Goal: Information Seeking & Learning: Understand process/instructions

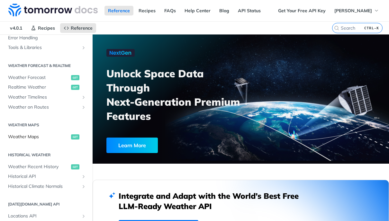
scroll to position [154, 0]
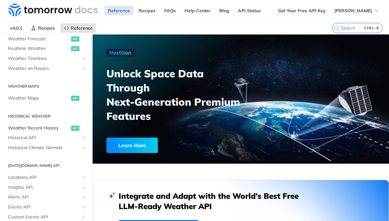
click at [48, 128] on span "Weather Recent History" at bounding box center [38, 128] width 61 height 6
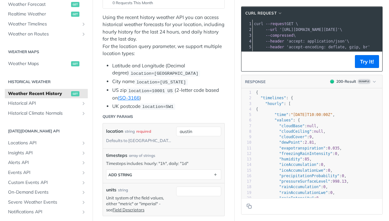
scroll to position [116, 0]
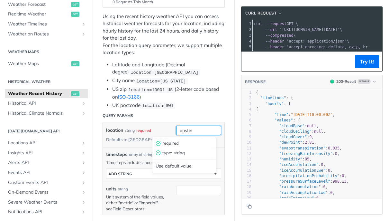
click at [184, 130] on input "austin" at bounding box center [198, 130] width 45 height 10
click at [191, 128] on input "austin" at bounding box center [198, 130] width 45 height 10
drag, startPoint x: 196, startPoint y: 130, endPoint x: 186, endPoint y: 130, distance: 9.7
click at [186, 130] on input "austin" at bounding box center [198, 130] width 45 height 10
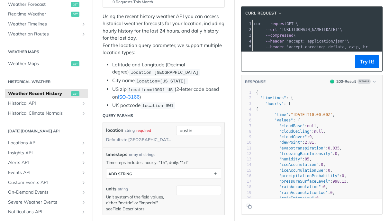
click at [155, 138] on div "location string required Defaults to austin" at bounding box center [139, 134] width 67 height 19
click at [154, 173] on button "ADD string" at bounding box center [163, 174] width 115 height 10
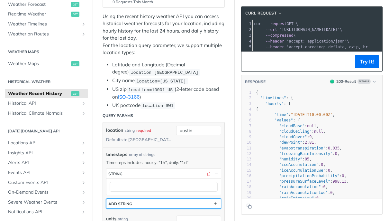
scroll to position [154, 0]
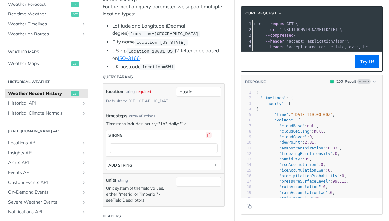
click at [206, 136] on button "button" at bounding box center [209, 135] width 6 height 6
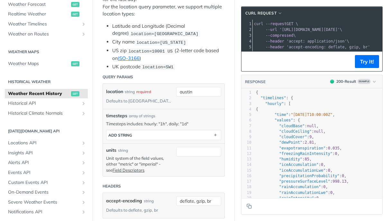
drag, startPoint x: 274, startPoint y: 58, endPoint x: 356, endPoint y: 59, distance: 81.7
click at [356, 59] on footer "Try It!" at bounding box center [312, 61] width 141 height 20
click at [317, 134] on span "null" at bounding box center [318, 131] width 9 height 5
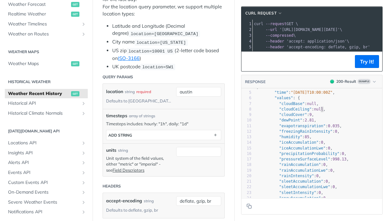
scroll to position [39, 0]
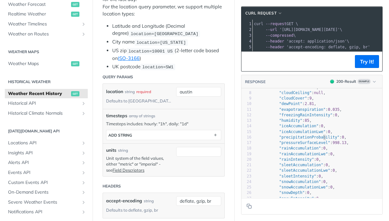
click at [318, 140] on pre ""precipitationProbability" : 0 ," at bounding box center [323, 136] width 137 height 5
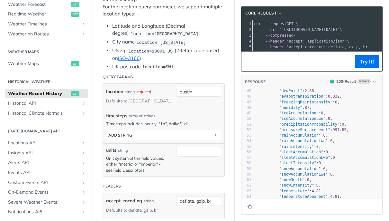
scroll to position [0, 0]
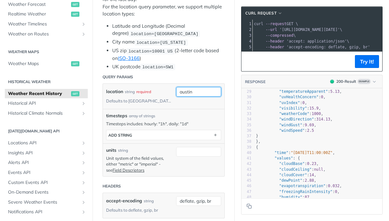
click at [184, 91] on input "austin" at bounding box center [198, 92] width 45 height 10
type input "n"
click at [197, 71] on header "Query Params" at bounding box center [164, 76] width 122 height 13
click at [371, 66] on button "Try It!" at bounding box center [367, 61] width 24 height 13
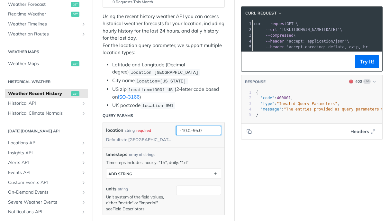
click at [190, 131] on input "-10.0,-95.0" at bounding box center [198, 130] width 45 height 10
click at [188, 132] on input "-10.0,-95.0" at bounding box center [198, 130] width 45 height 10
click at [361, 68] on button "Try It!" at bounding box center [367, 61] width 24 height 13
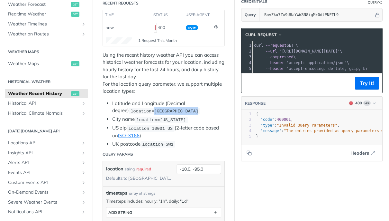
drag, startPoint x: 185, startPoint y: 113, endPoint x: 138, endPoint y: 114, distance: 47.3
click at [138, 114] on li "Latitude and Longitude (Decimal degree) location=42.3478, -71.0466" at bounding box center [168, 107] width 113 height 15
copy span "42.3478, -71.0466"
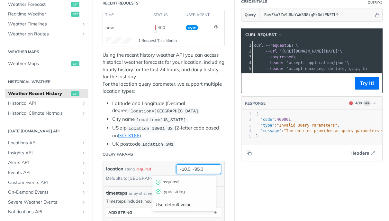
drag, startPoint x: 202, startPoint y: 168, endPoint x: 156, endPoint y: 166, distance: 45.7
click at [156, 166] on div "location string required Defaults to austin -10.0, -95.0 required type : string…" at bounding box center [164, 173] width 122 height 25
paste input "42.3478, -71.0466"
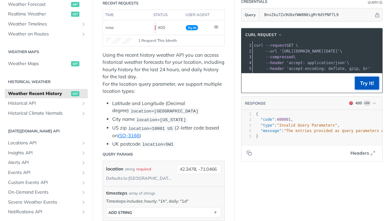
click at [357, 89] on button "Try It!" at bounding box center [367, 83] width 24 height 13
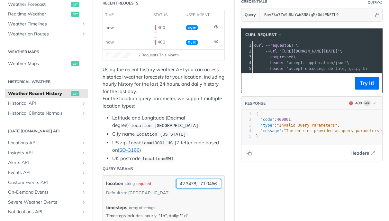
click at [198, 183] on input "42.3478, -71.0466" at bounding box center [198, 184] width 45 height 10
click at [195, 184] on input "42.3478, -71.0466" at bounding box center [198, 184] width 45 height 10
type input "42.3478,-71.0466"
click at [363, 89] on button "Try It!" at bounding box center [367, 83] width 24 height 13
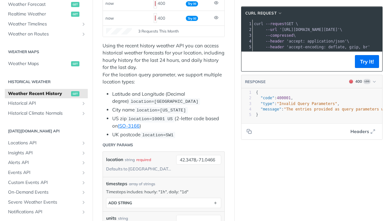
click at [125, 92] on li "Latitude and Longitude (Decimal degree) location=42.3478, -71.0466" at bounding box center [168, 97] width 113 height 15
click at [148, 94] on li "Latitude and Longitude (Decimal degree) location=42.3478, -71.0466" at bounding box center [168, 97] width 113 height 15
click at [122, 136] on li "UK postcode location=SW1" at bounding box center [168, 134] width 113 height 7
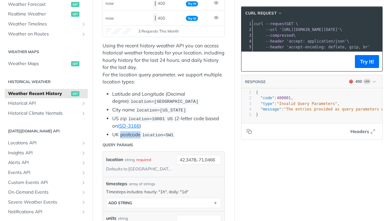
click at [122, 136] on li "UK postcode location=SW1" at bounding box center [168, 134] width 113 height 7
click at [193, 140] on header "Query Params" at bounding box center [164, 144] width 122 height 13
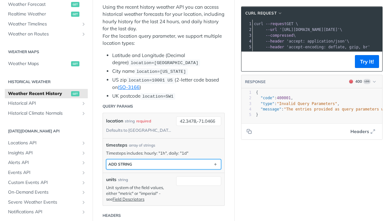
click at [170, 161] on button "ADD string" at bounding box center [163, 164] width 115 height 10
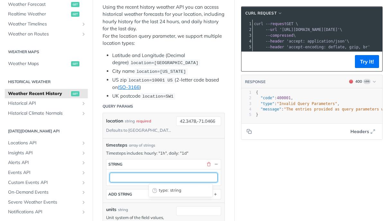
click at [165, 179] on input "text" at bounding box center [164, 177] width 108 height 10
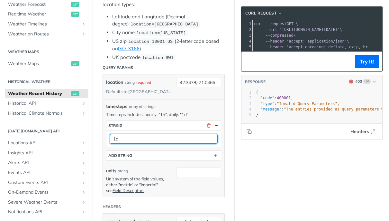
click at [129, 136] on input "1d" at bounding box center [164, 139] width 108 height 10
type input "1h"
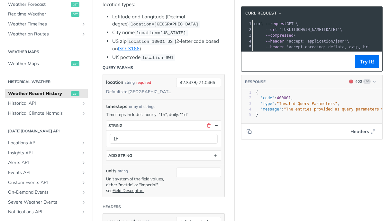
click at [202, 155] on button "ADD string" at bounding box center [163, 156] width 115 height 10
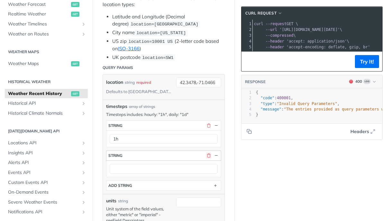
click at [206, 156] on button "button" at bounding box center [209, 155] width 6 height 6
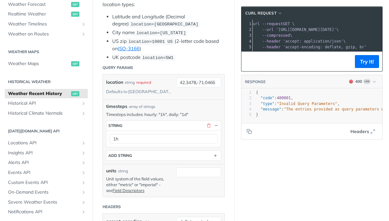
scroll to position [0, 6]
click at [278, 13] on span "button" at bounding box center [280, 13] width 5 height 5
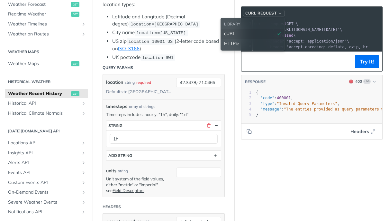
click at [278, 13] on span "button" at bounding box center [280, 13] width 5 height 5
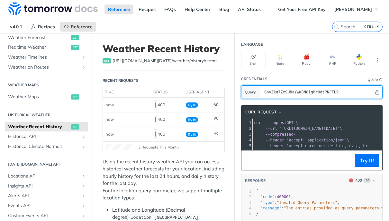
click at [325, 94] on input "BnvZku7Zx9U8aYWW8N8igMr0dtPNFTL9" at bounding box center [317, 92] width 113 height 13
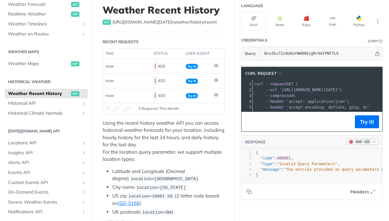
click at [372, 144] on icon "button" at bounding box center [374, 141] width 5 height 5
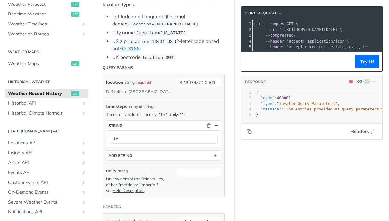
scroll to position [233, 0]
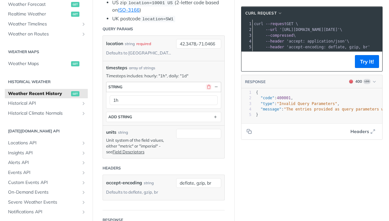
click at [206, 88] on button "button" at bounding box center [209, 87] width 6 height 6
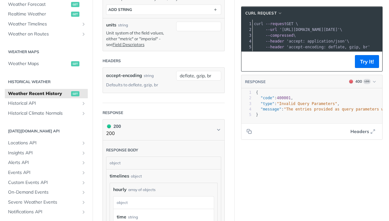
scroll to position [349, 0]
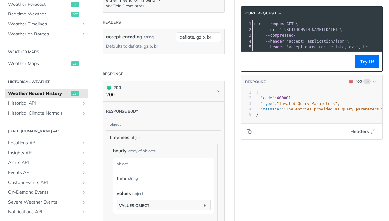
click at [131, 166] on div "object" at bounding box center [163, 164] width 99 height 12
click at [140, 204] on div "values object" at bounding box center [134, 205] width 30 height 5
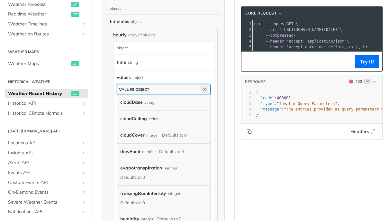
click at [201, 90] on icon "button" at bounding box center [204, 89] width 7 height 7
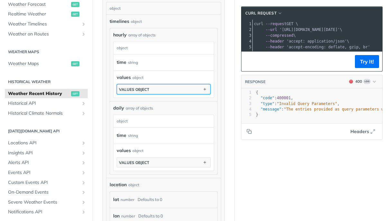
scroll to position [542, 0]
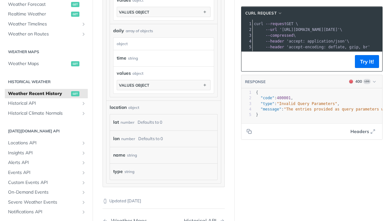
click at [157, 124] on div "Defaults to 0" at bounding box center [150, 121] width 25 height 9
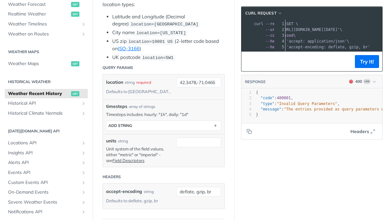
scroll to position [0, 33]
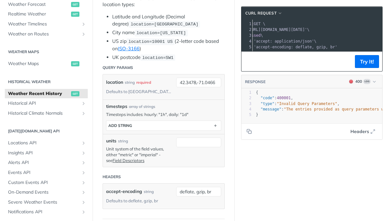
drag, startPoint x: 278, startPoint y: 31, endPoint x: 330, endPoint y: 30, distance: 51.5
click at [307, 29] on span "'https://api.tomorrow.io/v4/weather/history/recent?location=42.3478%2C-71.0466&…" at bounding box center [277, 29] width 60 height 5
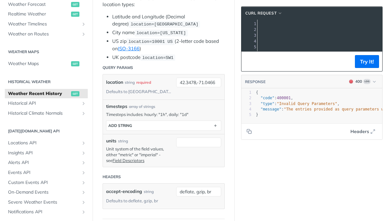
click at [140, 30] on span "'https://api.tomorrow.io/v4/weather/history/recent?location=42.3478%2C-71.0466&…" at bounding box center [109, 29] width 60 height 5
copy span "https://api.tomorrow.io/v4/weather/history/recent?location=42.3478%2C-71.0466&t…"
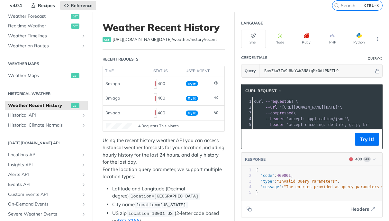
scroll to position [1, 0]
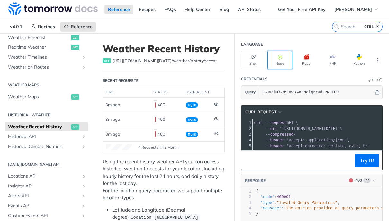
click at [277, 62] on button "Node" at bounding box center [280, 60] width 25 height 18
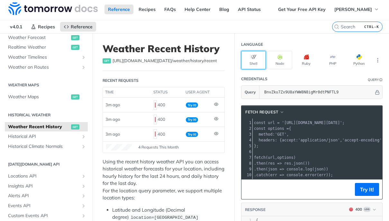
click at [256, 60] on button "Shell" at bounding box center [253, 60] width 25 height 18
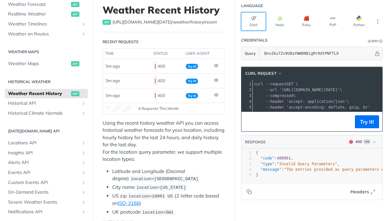
scroll to position [78, 0]
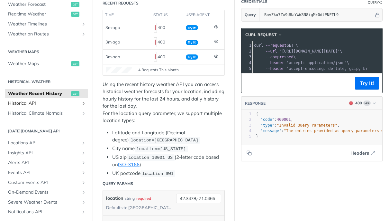
click at [62, 103] on span "Historical API" at bounding box center [43, 103] width 71 height 6
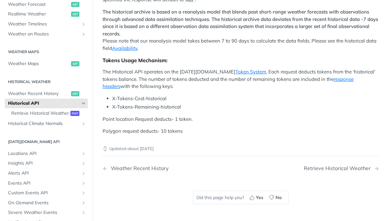
scroll to position [117, 0]
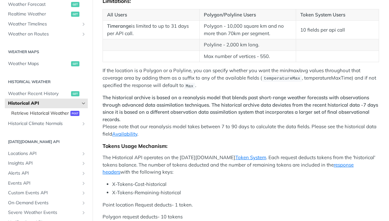
click at [54, 112] on span "Retrieve Historical Weather" at bounding box center [40, 113] width 58 height 6
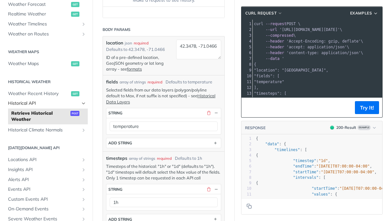
click at [56, 104] on span "Historical API" at bounding box center [43, 103] width 71 height 6
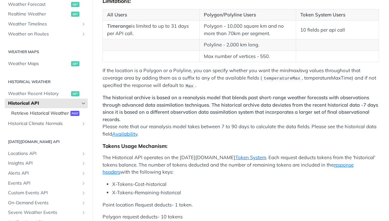
click at [53, 112] on span "Retrieve Historical Weather" at bounding box center [40, 113] width 58 height 6
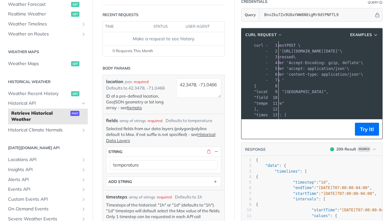
scroll to position [0, 26]
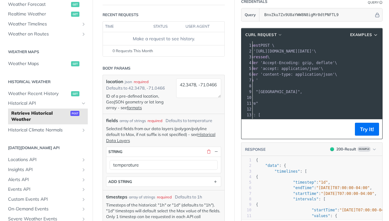
drag, startPoint x: 278, startPoint y: 50, endPoint x: 325, endPoint y: 52, distance: 46.4
click at [331, 48] on pre "--url 'https://api.tomorrow.io/v4/historical?apikey=BnvZku7Zx9U8aYWW8N8igMr0dtP…" at bounding box center [335, 51] width 216 height 6
click at [314, 52] on span "'https://api.tomorrow.io/v4/historical?apikey=BnvZku7Zx9U8aYWW8N8igMr0dtPNFTL9'" at bounding box center [284, 51] width 60 height 5
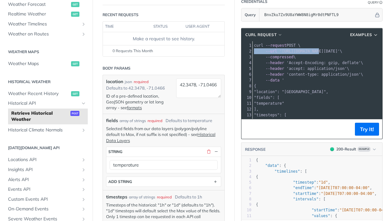
drag, startPoint x: 289, startPoint y: 54, endPoint x: 220, endPoint y: 49, distance: 69.7
click at [285, 50] on span "'https://api.tomorrow.io/v4/historical?apikey=BnvZku7Zx9U8aYWW8N8igMr0dtPNFTL9'" at bounding box center [310, 51] width 60 height 5
drag, startPoint x: 278, startPoint y: 51, endPoint x: 283, endPoint y: 53, distance: 5.2
click at [283, 51] on span "'https://api.tomorrow.io/v4/historical?apikey=BnvZku7Zx9U8aYWW8N8igMr0dtPNFTL9'" at bounding box center [310, 51] width 60 height 5
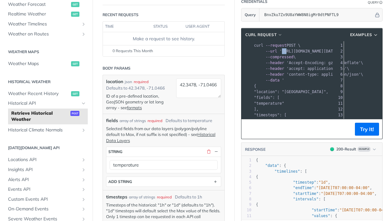
scroll to position [0, 91]
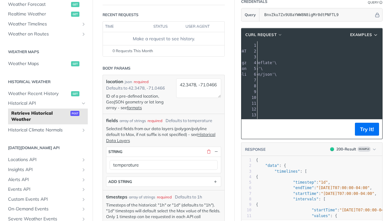
copy span "https://api.tomorrow.io/v4/historical?apikey=BnvZku7Zx9U8aYWW8N8igMr0dtPNFTL9"
click at [275, 70] on pre "--header 'accept: application/json' \" at bounding box center [274, 69] width 216 height 6
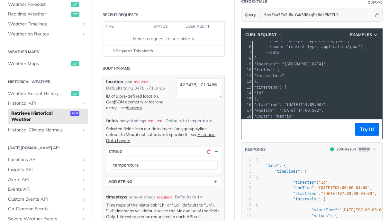
scroll to position [39, 0]
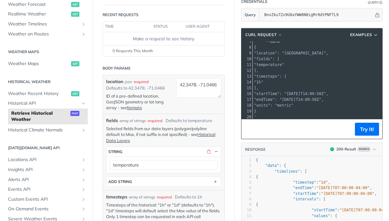
click at [289, 53] on span ""location": "42.3478, -71.0466"," at bounding box center [291, 53] width 74 height 5
click at [287, 53] on span ""location": "42.3478, -71.0466"," at bounding box center [291, 53] width 74 height 5
click at [323, 53] on span ""location": "42.3478, -71.0466"," at bounding box center [291, 53] width 74 height 5
copy span "42.3478, -71.0466"
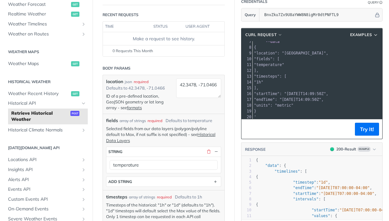
click at [296, 74] on pre ""timesteps": [" at bounding box center [361, 76] width 216 height 6
click at [266, 92] on span ""startTime": "2019-03-20T14:09:50Z"," at bounding box center [291, 93] width 74 height 5
copy span "startTime"
click at [289, 95] on span ""startTime": "2019-03-20T14:09:50Z"," at bounding box center [291, 93] width 74 height 5
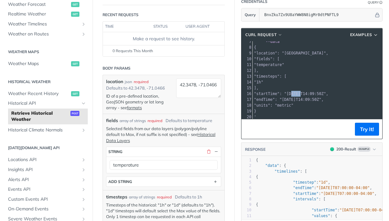
click at [289, 95] on span ""startTime": "2019-03-20T14:09:50Z"," at bounding box center [291, 93] width 74 height 5
click at [328, 94] on span ""startTime": "2019-03-20T14:09:50Z"," at bounding box center [291, 93] width 74 height 5
copy span "2019-03-20T14:09:50Z"
click at [292, 100] on span ""endTime": "2019-03-28T14:09:50Z"," at bounding box center [289, 99] width 70 height 5
click at [288, 100] on span ""endTime": "2019-03-28T14:09:50Z"," at bounding box center [289, 99] width 70 height 5
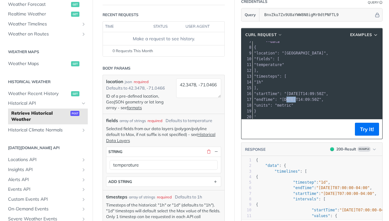
click at [288, 100] on span ""endTime": "2019-03-28T14:09:50Z"," at bounding box center [289, 99] width 70 height 5
drag, startPoint x: 329, startPoint y: 100, endPoint x: 318, endPoint y: 109, distance: 14.6
click at [324, 100] on span ""endTime": "2019-03-28T14:09:50Z"," at bounding box center [289, 99] width 70 height 5
copy span "2019-03-28T14:09:50Z"
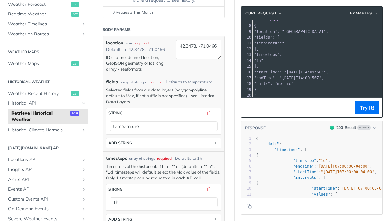
click at [278, 83] on span ""units": "metric"" at bounding box center [274, 83] width 40 height 5
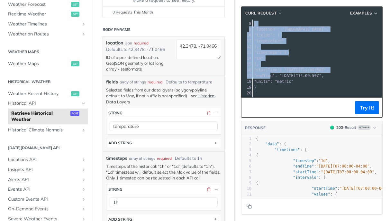
scroll to position [43, 0]
drag, startPoint x: 250, startPoint y: 65, endPoint x: 272, endPoint y: 83, distance: 28.8
click at [272, 83] on div "1 curl --request POST \ 2 --url 'https://api.tomorrow.io/v4/historical?apikey=B…" at bounding box center [361, 38] width 216 height 116
copy div "{ 9 "location": "42.3478, -71.0466", 10 "fields": [ 11 "temperature" 12 ], 13 "…"
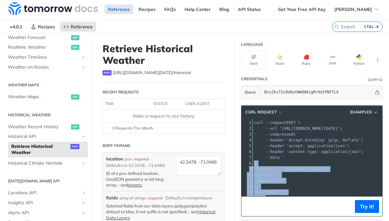
scroll to position [0, 0]
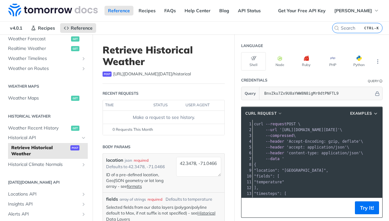
click at [212, 73] on div "post https://api.tomorrow.io/v4 /historical" at bounding box center [164, 74] width 122 height 6
drag, startPoint x: 193, startPoint y: 116, endPoint x: 127, endPoint y: 121, distance: 66.4
click at [127, 121] on td "Make a request to see history." at bounding box center [164, 117] width 122 height 13
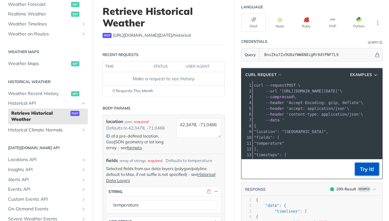
click at [364, 171] on button "Try It!" at bounding box center [367, 168] width 24 height 13
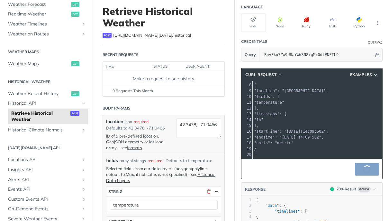
scroll to position [116, 0]
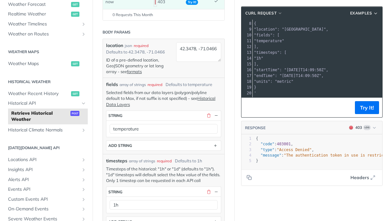
drag, startPoint x: 309, startPoint y: 170, endPoint x: 350, endPoint y: 170, distance: 40.9
click at [350, 170] on footer "Headers" at bounding box center [312, 177] width 141 height 16
click at [50, 106] on span "Historical API" at bounding box center [43, 103] width 71 height 6
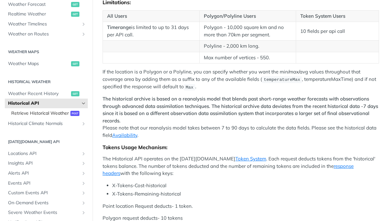
click at [50, 113] on span "Retrieve Historical Weather" at bounding box center [40, 113] width 58 height 6
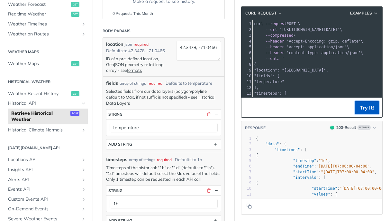
click at [364, 107] on button "Try It!" at bounding box center [367, 107] width 24 height 13
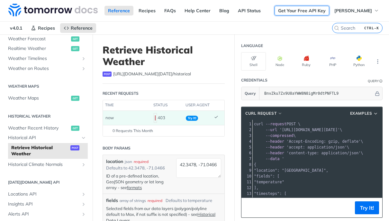
click at [307, 10] on link "Get Your Free API Key" at bounding box center [302, 11] width 55 height 10
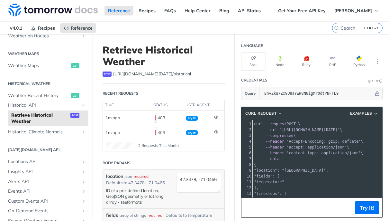
click at [297, 155] on pre "--header 'content-type: application/json' \" at bounding box center [361, 153] width 216 height 6
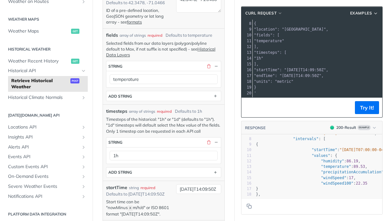
scroll to position [232, 0]
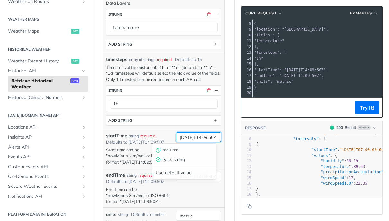
click at [179, 134] on input "2019-03-20T14:09:50Z" at bounding box center [198, 137] width 45 height 10
click at [187, 137] on input "2019-03-20T14:09:50Z" at bounding box center [198, 137] width 45 height 10
click at [187, 135] on input "2019-03-20T14:09:50Z" at bounding box center [198, 137] width 45 height 10
type input "2025-08-05T14:09:50Z"
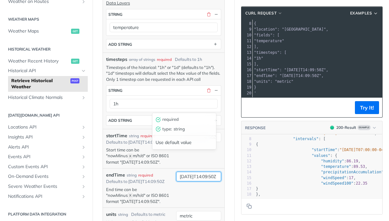
click at [184, 181] on input "2019-03-28T14:09:50Z" at bounding box center [198, 176] width 45 height 10
type input "2025-08-09T14:09:50Z"
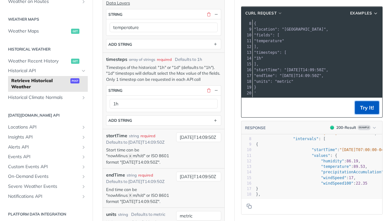
click at [364, 110] on button "Try It!" at bounding box center [367, 107] width 24 height 13
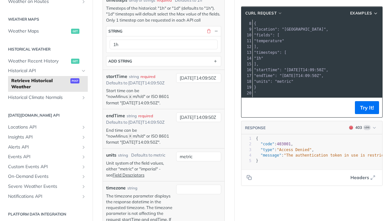
scroll to position [309, 0]
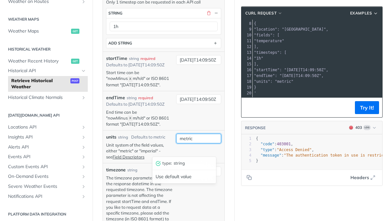
click at [197, 143] on input "metric" at bounding box center [198, 139] width 45 height 10
click at [192, 171] on div "Use default value" at bounding box center [184, 176] width 64 height 10
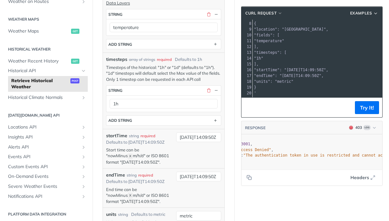
scroll to position [0, 0]
click at [69, 99] on span "Historical Climate Normals" at bounding box center [43, 97] width 71 height 6
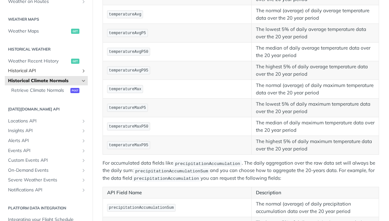
scroll to position [232, 0]
click at [61, 74] on link "Historical API" at bounding box center [46, 71] width 83 height 10
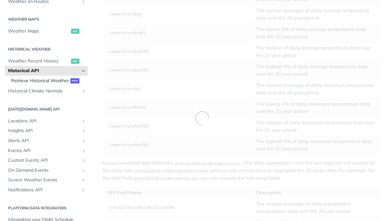
click at [56, 81] on span "Retrieve Historical Weather" at bounding box center [40, 81] width 58 height 6
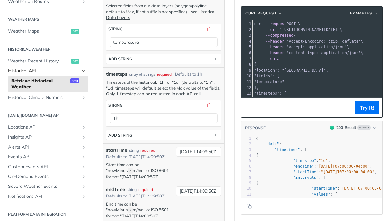
click at [68, 74] on link "Historical API" at bounding box center [46, 71] width 83 height 10
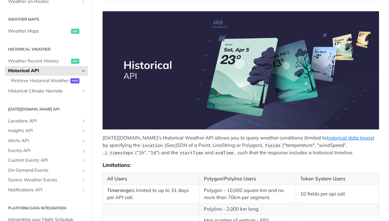
scroll to position [116, 0]
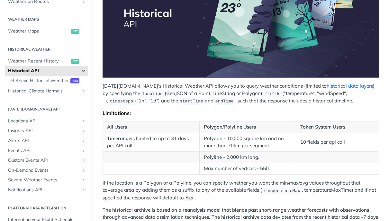
click at [233, 87] on p "Tomorrow.io's Historical Weather API allows you to query weather conditions (li…" at bounding box center [241, 93] width 277 height 22
click at [258, 84] on p "Tomorrow.io's Historical Weather API allows you to query weather conditions (li…" at bounding box center [241, 93] width 277 height 22
click at [123, 93] on p "Tomorrow.io's Historical Weather API allows you to query weather conditions (li…" at bounding box center [241, 93] width 277 height 22
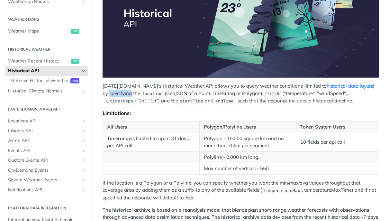
click at [123, 93] on p "Tomorrow.io's Historical Weather API allows you to query weather conditions (li…" at bounding box center [241, 93] width 277 height 22
click at [147, 91] on span "location" at bounding box center [152, 93] width 21 height 5
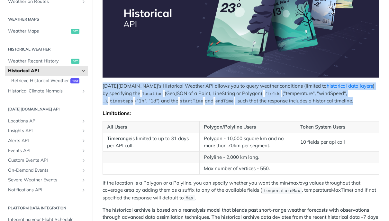
click at [147, 91] on span "location" at bounding box center [152, 93] width 21 height 5
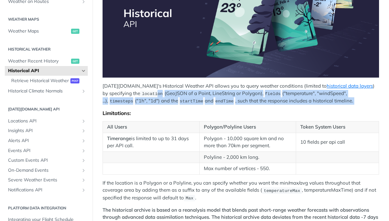
drag, startPoint x: 151, startPoint y: 95, endPoint x: 265, endPoint y: 101, distance: 114.4
click at [274, 101] on p "Tomorrow.io's Historical Weather API allows you to query weather conditions (li…" at bounding box center [241, 93] width 277 height 22
click at [235, 100] on p "Tomorrow.io's Historical Weather API allows you to query weather conditions (li…" at bounding box center [241, 93] width 277 height 22
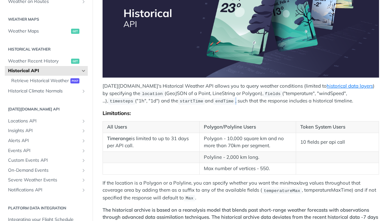
click at [235, 100] on p "Tomorrow.io's Historical Weather API allows you to query weather conditions (li…" at bounding box center [241, 93] width 277 height 22
click at [214, 110] on div "Limitations:" at bounding box center [241, 113] width 277 height 6
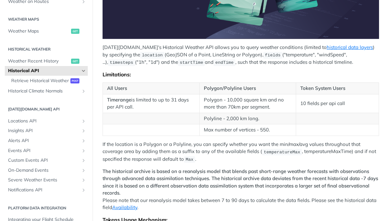
drag, startPoint x: 160, startPoint y: 106, endPoint x: 109, endPoint y: 101, distance: 51.8
click at [109, 101] on td "Timerange is limited to up to 31 days per API call." at bounding box center [151, 103] width 97 height 19
click at [164, 113] on td at bounding box center [151, 119] width 97 height 12
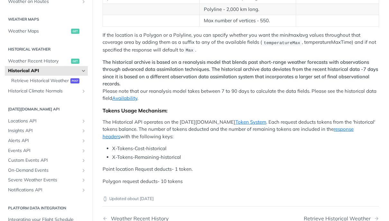
scroll to position [270, 0]
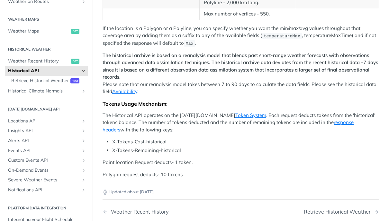
click at [167, 53] on strong "The historical archive is based on a reanalysis model that blends past short-ra…" at bounding box center [241, 66] width 276 height 28
click at [199, 53] on strong "The historical archive is based on a reanalysis model that blends past short-ra…" at bounding box center [241, 66] width 276 height 28
click at [203, 61] on strong "The historical archive is based on a reanalysis model that blends past short-ra…" at bounding box center [241, 66] width 276 height 28
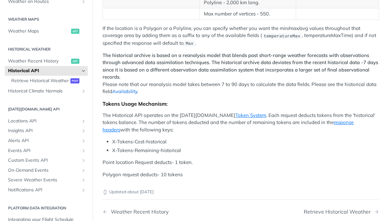
click at [137, 90] on link "Availability" at bounding box center [124, 91] width 25 height 6
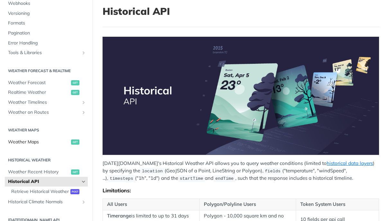
scroll to position [71, 0]
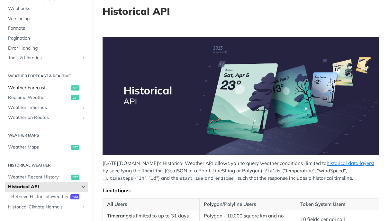
click at [30, 87] on span "Weather Forecast" at bounding box center [38, 88] width 61 height 6
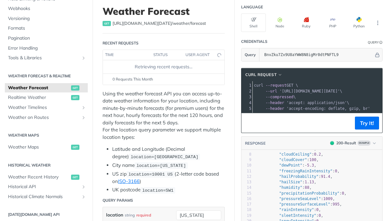
scroll to position [77, 0]
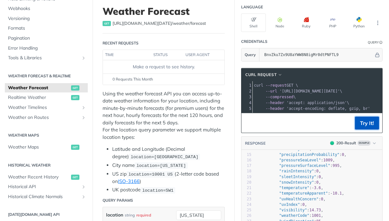
click at [372, 127] on button "Try It!" at bounding box center [367, 122] width 24 height 13
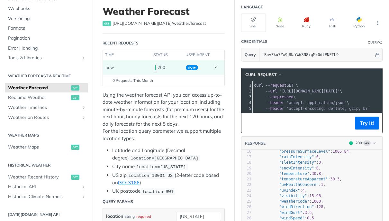
scroll to position [78, 0]
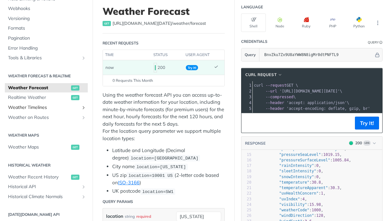
click at [44, 108] on span "Weather Timelines" at bounding box center [43, 107] width 71 height 6
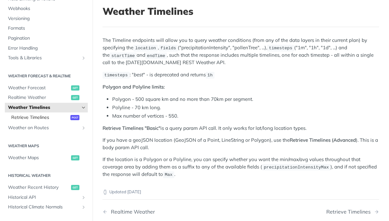
click at [41, 117] on span "Retrieve Timelines" at bounding box center [40, 117] width 58 height 6
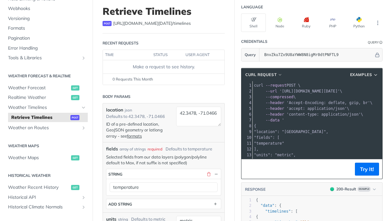
click at [235, 172] on section "cURL Request Examples xxxxxxxxxx 21 1 curl --request POST \ 2 --url 'https://ap…" at bounding box center [312, 171] width 154 height 221
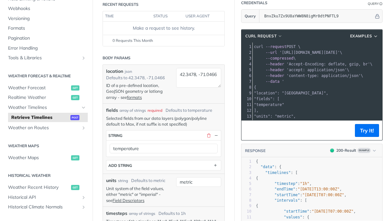
click at [365, 137] on footer "Try It!" at bounding box center [312, 130] width 141 height 20
click at [363, 130] on button "Try It!" at bounding box center [367, 130] width 24 height 13
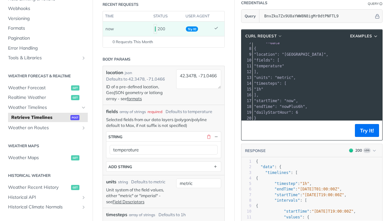
scroll to position [0, 0]
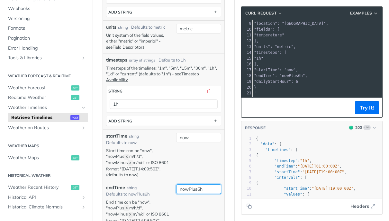
click at [212, 192] on input "nowPlus6h" at bounding box center [198, 189] width 45 height 10
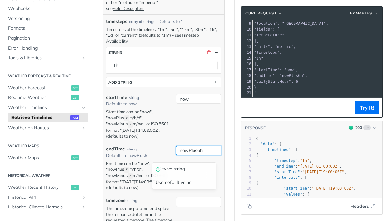
click at [193, 155] on input "nowPlus6h" at bounding box center [198, 150] width 45 height 10
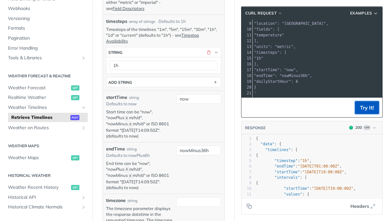
click at [368, 106] on button "Try It!" at bounding box center [367, 107] width 24 height 13
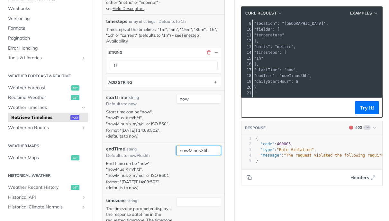
click at [200, 155] on input "nowMinus36h" at bounding box center [198, 150] width 45 height 10
click at [364, 106] on button "Try It!" at bounding box center [367, 107] width 24 height 13
click at [199, 155] on input "nowMinus6h" at bounding box center [198, 150] width 45 height 10
click at [168, 137] on div "startTime string Defaults to now Start time can be "now", "nowPlus X m/h/d", "n…" at bounding box center [164, 115] width 122 height 51
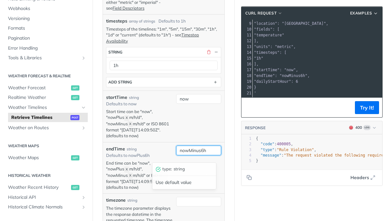
click at [198, 155] on input "nowMinus6h" at bounding box center [198, 150] width 45 height 10
click at [118, 180] on p "End time can be "now", "nowPlus X m/h/d", "nowMinus X m/h/d" or ISO 8601 format…" at bounding box center [139, 175] width 67 height 30
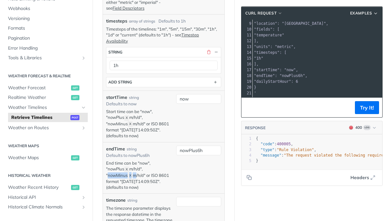
click at [118, 180] on p "End time can be "now", "nowPlus X m/h/d", "nowMinus X m/h/d" or ISO 8601 format…" at bounding box center [139, 175] width 67 height 30
drag, startPoint x: 128, startPoint y: 182, endPoint x: 109, endPoint y: 183, distance: 19.3
click at [109, 183] on p "End time can be "now", "nowPlus X m/h/d", "nowMinus X m/h/d" or ISO 8601 format…" at bounding box center [139, 175] width 67 height 30
copy p "nowMinus"
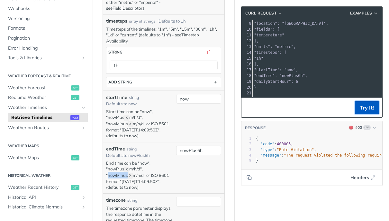
click at [356, 110] on button "Try It!" at bounding box center [367, 107] width 24 height 13
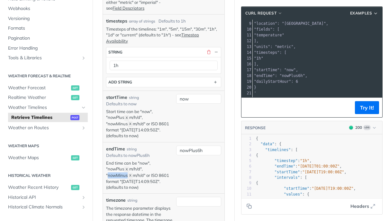
scroll to position [300, 0]
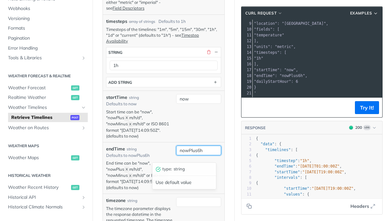
click at [184, 155] on input "nowPlus6h" at bounding box center [198, 150] width 45 height 10
click at [192, 155] on input "nowPlus6h" at bounding box center [198, 150] width 45 height 10
paste input "Min"
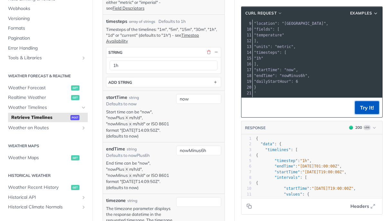
click at [367, 107] on button "Try It!" at bounding box center [367, 107] width 24 height 13
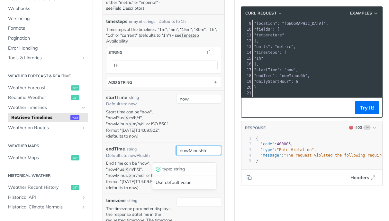
click at [198, 155] on input "nowMinus6h" at bounding box center [198, 150] width 45 height 10
click at [205, 155] on input "nowPlus6h" at bounding box center [198, 150] width 45 height 10
type input "nowPlus6h"
drag, startPoint x: 249, startPoint y: 203, endPoint x: 198, endPoint y: 165, distance: 63.6
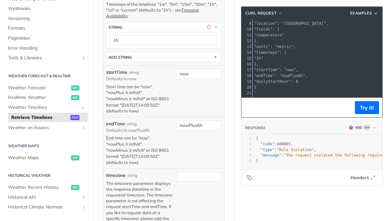
scroll to position [338, 0]
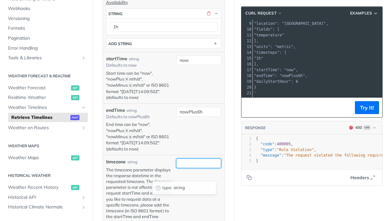
click at [195, 168] on input "timezone" at bounding box center [198, 163] width 45 height 10
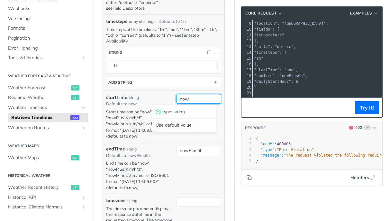
drag, startPoint x: 197, startPoint y: 100, endPoint x: 159, endPoint y: 98, distance: 38.0
click at [159, 98] on div "startTime string Defaults to now Start time can be "now", "nowPlus X m/h/d", "n…" at bounding box center [164, 115] width 122 height 51
paste input "Minus"
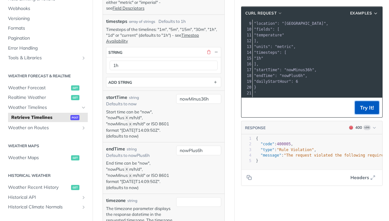
click at [364, 106] on button "Try It!" at bounding box center [367, 107] width 24 height 13
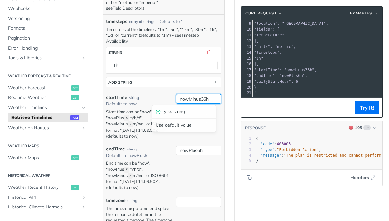
click at [198, 99] on input "nowMinus36h" at bounding box center [198, 99] width 45 height 10
type input "nowMinus16h"
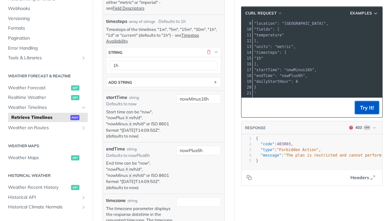
click at [361, 105] on button "Try It!" at bounding box center [367, 107] width 24 height 13
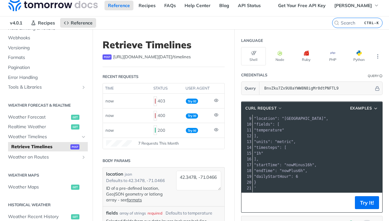
scroll to position [0, 0]
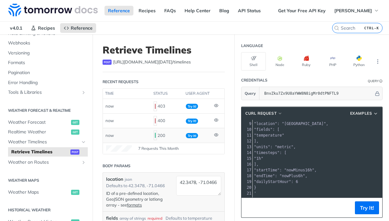
click at [155, 138] on code at bounding box center [155, 135] width 3 height 10
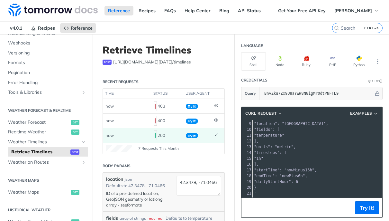
click at [155, 138] on code at bounding box center [155, 135] width 3 height 10
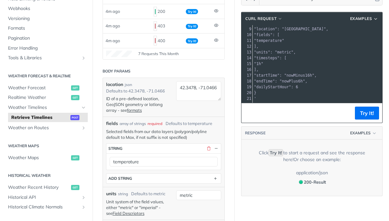
scroll to position [39, 0]
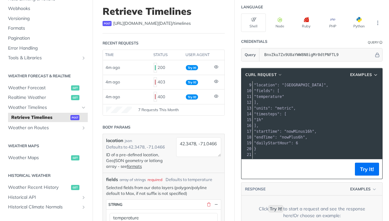
click at [362, 128] on pre ""startTime": "nowMinus16h"," at bounding box center [360, 131] width 214 height 6
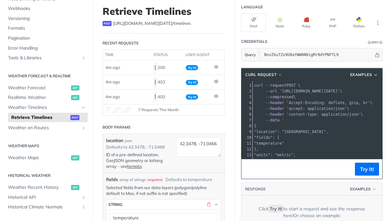
scroll to position [0, 68]
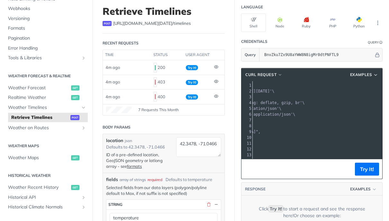
drag, startPoint x: 355, startPoint y: 88, endPoint x: 382, endPoint y: 89, distance: 27.7
click at [382, 89] on section "cURL Request Examples xxxxxxxxxx 21 1 curl --request POST \ 2 --url 'https://ap…" at bounding box center [312, 159] width 154 height 197
click at [335, 96] on pre "--compressed \" at bounding box center [292, 97] width 214 height 6
click at [300, 90] on span "'https://api.tomorrow.io/v4/timelines?apikey=BnvZku7Zx9U8aYWW8N8igMr0dtPNFTL9'" at bounding box center [270, 91] width 60 height 5
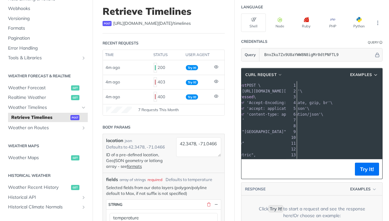
scroll to position [0, 84]
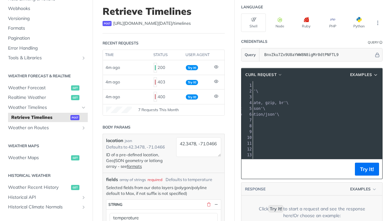
click at [256, 90] on span "'https://api.tomorrow.io/v4/timelines?apikey=BnvZku7Zx9U8aYWW8N8igMr0dtPNFTL9'" at bounding box center [226, 91] width 60 height 5
copy span "BnvZku7Zx9U8aYWW8N8igMr0dtPNFTL9"
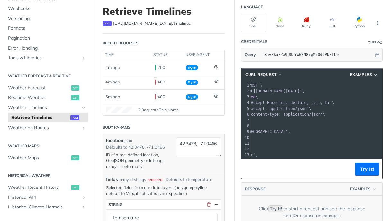
scroll to position [0, 14]
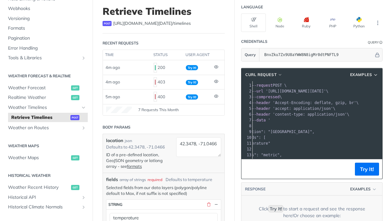
click at [300, 98] on pre "--compressed \" at bounding box center [346, 97] width 214 height 6
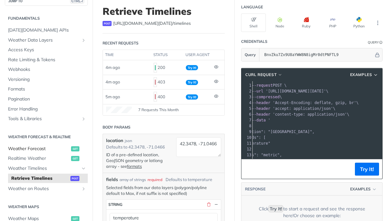
scroll to position [0, 0]
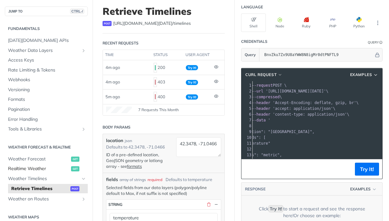
click at [40, 169] on span "Realtime Weather" at bounding box center [38, 168] width 61 height 6
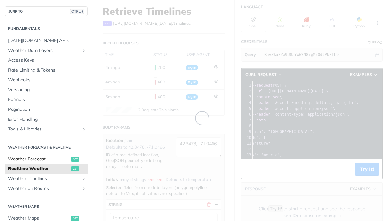
click at [39, 161] on span "Weather Forecast" at bounding box center [38, 159] width 61 height 6
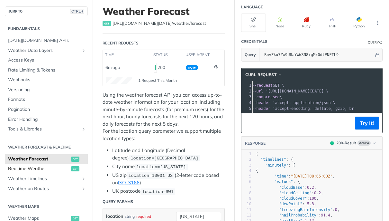
click at [40, 169] on span "Realtime Weather" at bounding box center [38, 168] width 61 height 6
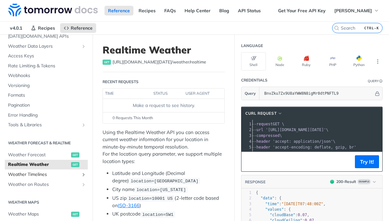
click at [32, 175] on span "Weather Timelines" at bounding box center [43, 174] width 71 height 6
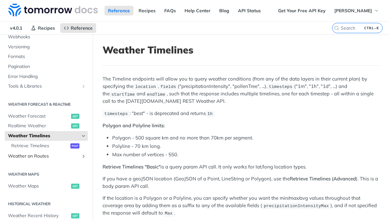
scroll to position [154, 0]
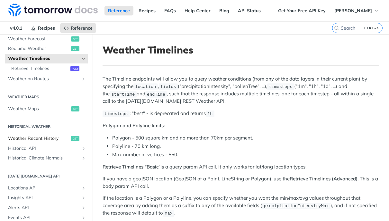
click at [54, 138] on span "Weather Recent History" at bounding box center [38, 138] width 61 height 6
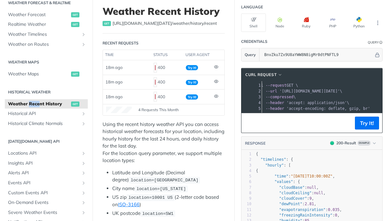
scroll to position [0, 33]
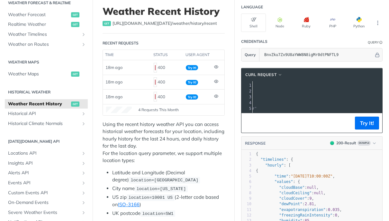
click at [227, 92] on span "'https://api.tomorrow.io/v4/weather/history/recent?location=austin&apikey=BnvZk…" at bounding box center [196, 91] width 60 height 5
drag, startPoint x: 324, startPoint y: 92, endPoint x: 323, endPoint y: 99, distance: 6.6
click at [324, 93] on pre "--url 'https://api.tomorrow.io/v4/weather/history/recent?location=austin&apikey…" at bounding box center [280, 91] width 281 height 6
copy span "apikey"
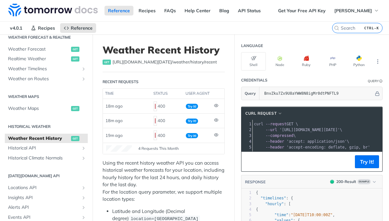
click at [311, 135] on pre "--compressed \" at bounding box center [393, 136] width 281 height 6
click at [359, 165] on button "Try It!" at bounding box center [367, 161] width 24 height 13
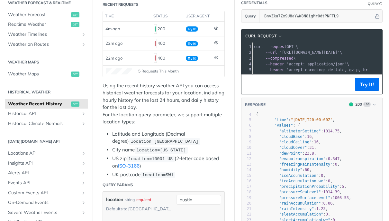
scroll to position [0, 0]
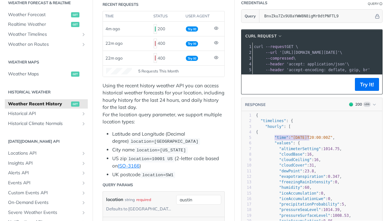
type textarea ""time": "2025-08"
drag, startPoint x: 270, startPoint y: 142, endPoint x: 308, endPoint y: 144, distance: 38.3
click at [308, 140] on span ""time" : "2025-08-10T20:00:00Z" ," at bounding box center [295, 137] width 79 height 5
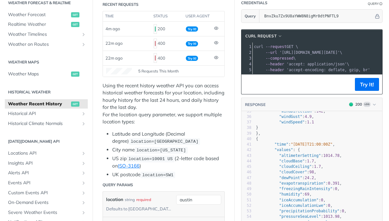
scroll to position [116, 0]
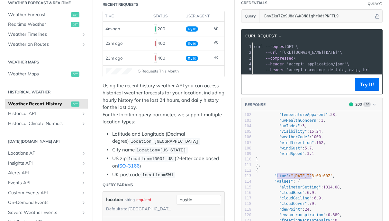
type textarea "time": "2025-08-"
drag, startPoint x: 271, startPoint y: 180, endPoint x: 310, endPoint y: 179, distance: 39.3
click at [310, 178] on span ""time" : "2025-08-10T23:00:00Z" ," at bounding box center [295, 175] width 79 height 5
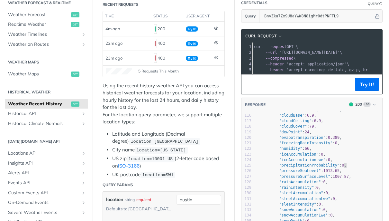
click at [342, 167] on span "0" at bounding box center [343, 165] width 2 height 5
type textarea "{ "timelines": { "hourly": [ { "time": "2025-08-10T20:00:00Z", "values": { "alt…"
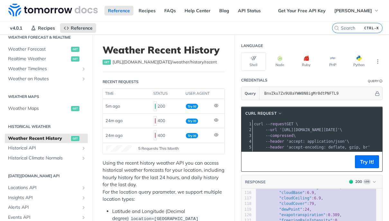
scroll to position [39, 0]
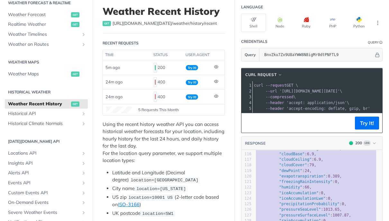
click at [191, 141] on p "Using the recent history weather API you can access historical weather forecast…" at bounding box center [164, 142] width 122 height 43
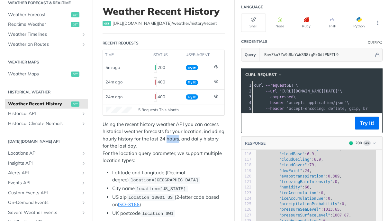
click at [191, 141] on p "Using the recent history weather API you can access historical weather forecast…" at bounding box center [164, 142] width 122 height 43
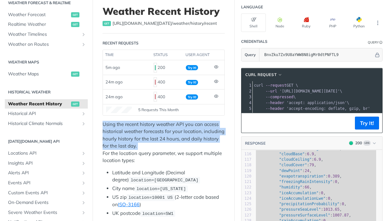
click at [191, 141] on p "Using the recent history weather API you can access historical weather forecast…" at bounding box center [164, 142] width 122 height 43
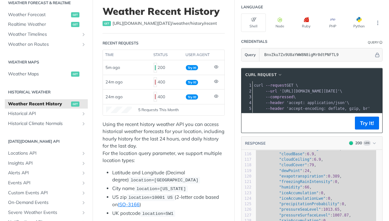
click at [187, 160] on p "Using the recent history weather API you can access historical weather forecast…" at bounding box center [164, 142] width 122 height 43
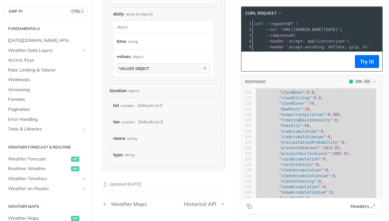
scroll to position [523, 0]
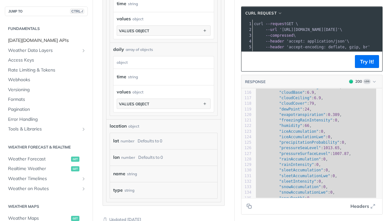
click at [42, 44] on link "[DATE][DOMAIN_NAME] APIs" at bounding box center [46, 41] width 83 height 10
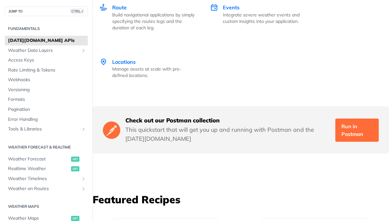
scroll to position [1347, 0]
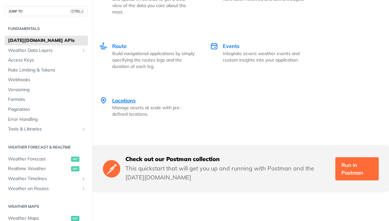
click at [125, 97] on span "Locations" at bounding box center [123, 100] width 23 height 6
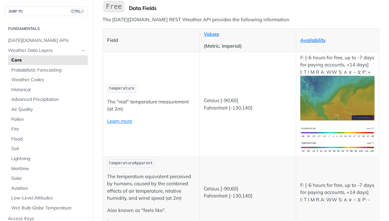
scroll to position [77, 0]
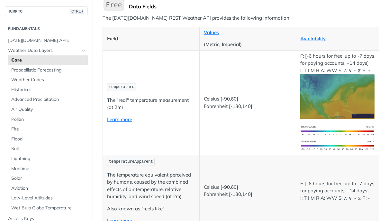
click at [110, 87] on code "temperature" at bounding box center [121, 87] width 29 height 8
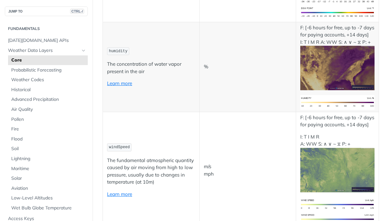
scroll to position [309, 0]
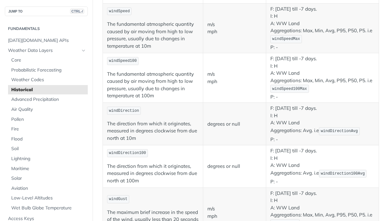
scroll to position [270, 0]
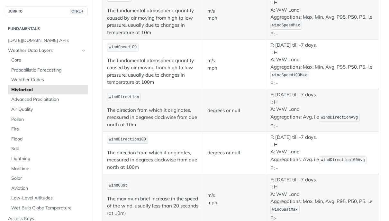
click at [129, 48] on span "windSpeed100" at bounding box center [123, 47] width 28 height 5
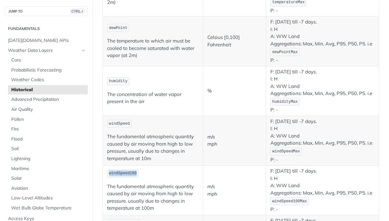
scroll to position [154, 0]
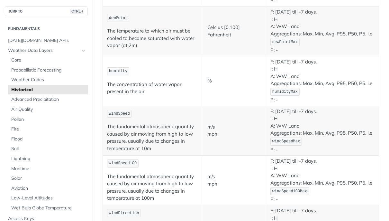
click at [180, 191] on p "The fundamental atmospheric quantity caused by air moving from high to low pres…" at bounding box center [153, 187] width 92 height 29
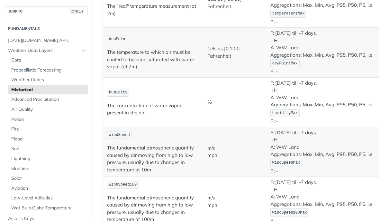
scroll to position [116, 0]
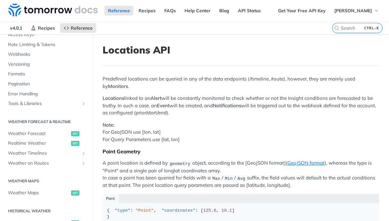
scroll to position [77, 0]
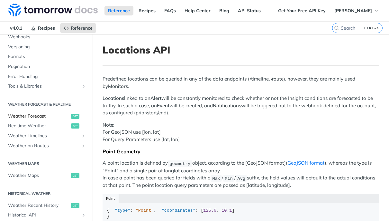
click at [45, 119] on link "Weather Forecast get" at bounding box center [46, 116] width 83 height 10
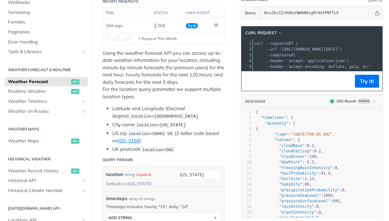
scroll to position [77, 0]
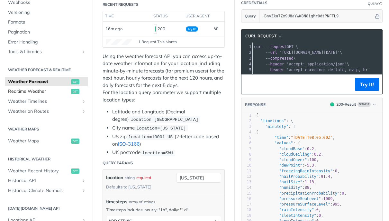
click at [42, 91] on span "Realtime Weather" at bounding box center [38, 91] width 61 height 6
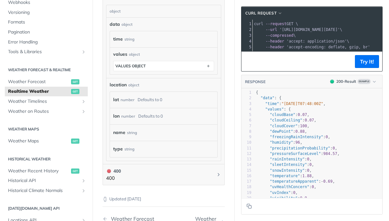
scroll to position [384, 0]
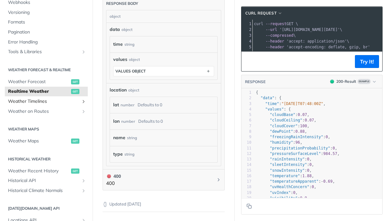
click at [81, 100] on icon "Show subpages for Weather Timelines" at bounding box center [83, 101] width 5 height 5
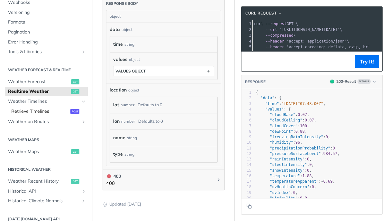
click at [35, 116] on link "Retrieve Timelines post" at bounding box center [48, 111] width 80 height 10
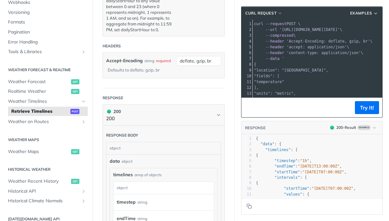
scroll to position [656, 0]
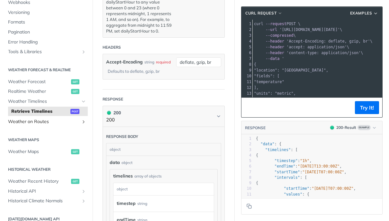
click at [58, 122] on span "Weather on Routes" at bounding box center [43, 121] width 71 height 6
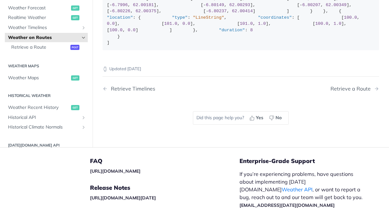
scroll to position [193, 0]
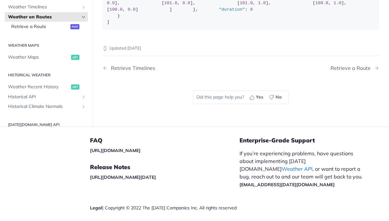
click at [44, 30] on span "Retrieve a Route" at bounding box center [40, 26] width 58 height 6
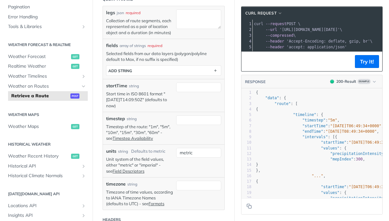
scroll to position [116, 0]
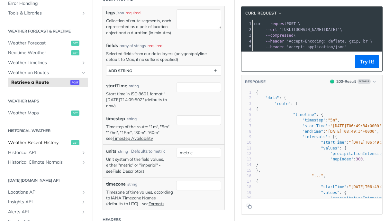
click at [48, 141] on span "Weather Recent History" at bounding box center [38, 142] width 61 height 6
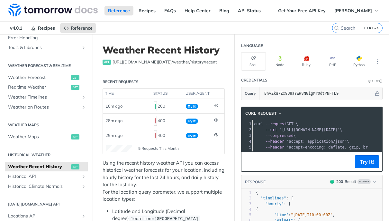
click at [204, 162] on p "Using the recent history weather API you can access historical weather forecast…" at bounding box center [164, 180] width 122 height 43
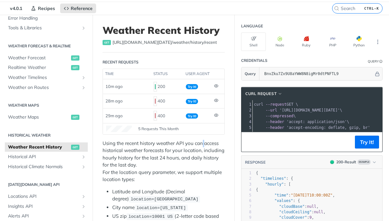
scroll to position [39, 0]
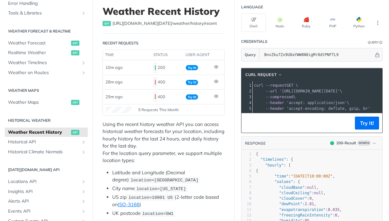
click at [135, 131] on p "Using the recent history weather API you can access historical weather forecast…" at bounding box center [164, 142] width 122 height 43
click at [149, 132] on p "Using the recent history weather API you can access historical weather forecast…" at bounding box center [164, 142] width 122 height 43
click at [112, 137] on p "Using the recent history weather API you can access historical weather forecast…" at bounding box center [164, 142] width 122 height 43
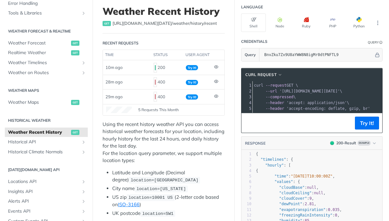
click at [112, 137] on p "Using the recent history weather API you can access historical weather forecast…" at bounding box center [164, 142] width 122 height 43
click at [148, 141] on p "Using the recent history weather API you can access historical weather forecast…" at bounding box center [164, 142] width 122 height 43
click at [160, 139] on p "Using the recent history weather API you can access historical weather forecast…" at bounding box center [164, 142] width 122 height 43
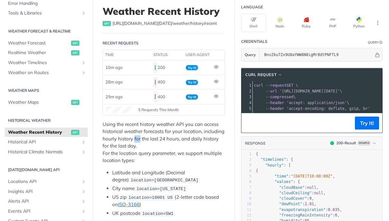
click at [160, 139] on p "Using the recent history weather API you can access historical weather forecast…" at bounding box center [164, 142] width 122 height 43
click at [183, 139] on p "Using the recent history weather API you can access historical weather forecast…" at bounding box center [164, 142] width 122 height 43
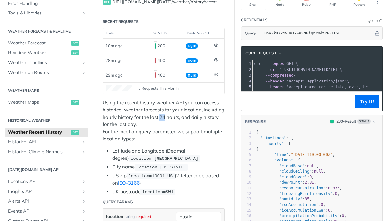
scroll to position [77, 0]
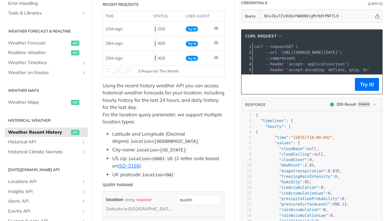
click at [148, 108] on p "Using the recent history weather API you can access historical weather forecast…" at bounding box center [164, 103] width 122 height 43
click at [161, 108] on p "Using the recent history weather API you can access historical weather forecast…" at bounding box center [164, 103] width 122 height 43
click at [159, 115] on p "Using the recent history weather API you can access historical weather forecast…" at bounding box center [164, 103] width 122 height 43
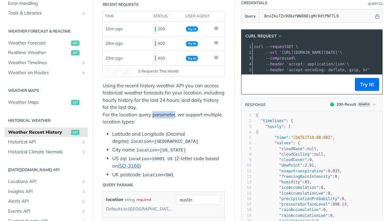
click at [159, 115] on p "Using the recent history weather API you can access historical weather forecast…" at bounding box center [164, 103] width 122 height 43
click at [157, 121] on p "Using the recent history weather API you can access historical weather forecast…" at bounding box center [164, 103] width 122 height 43
drag, startPoint x: 167, startPoint y: 122, endPoint x: 97, endPoint y: 115, distance: 70.1
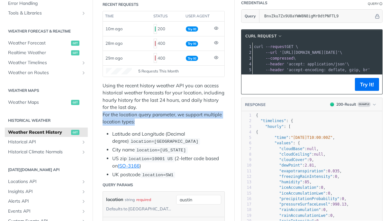
click at [171, 122] on p "Using the recent history weather API you can access historical weather forecast…" at bounding box center [164, 103] width 122 height 43
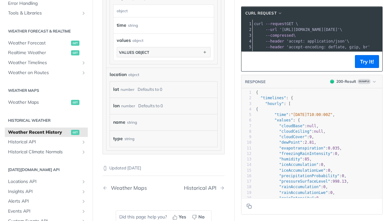
scroll to position [579, 0]
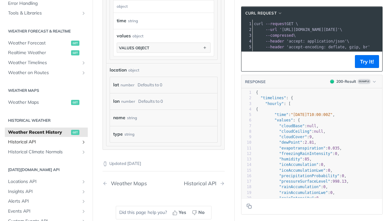
click at [43, 140] on span "Historical API" at bounding box center [43, 142] width 71 height 6
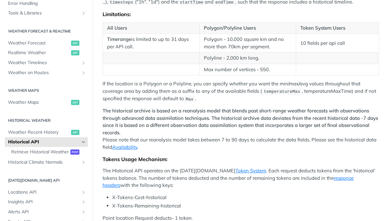
scroll to position [86, 0]
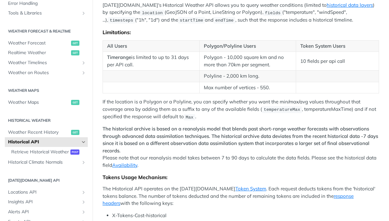
click at [224, 24] on p "Tomorrow.io's Historical Weather API allows you to query weather conditions (li…" at bounding box center [241, 13] width 277 height 22
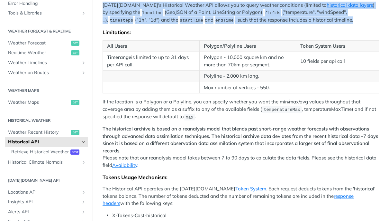
click at [224, 24] on p "Tomorrow.io's Historical Weather API allows you to query weather conditions (li…" at bounding box center [241, 13] width 277 height 22
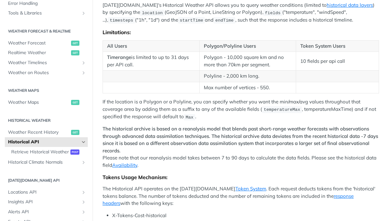
click at [218, 24] on p "Tomorrow.io's Historical Weather API allows you to query weather conditions (li…" at bounding box center [241, 13] width 277 height 22
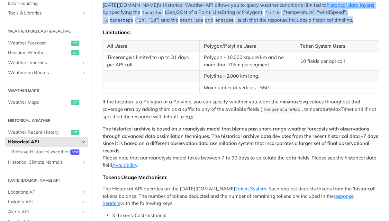
click at [218, 24] on p "Tomorrow.io's Historical Weather API allows you to query weather conditions (li…" at bounding box center [241, 13] width 277 height 22
click at [217, 23] on span "endTime" at bounding box center [225, 20] width 18 height 5
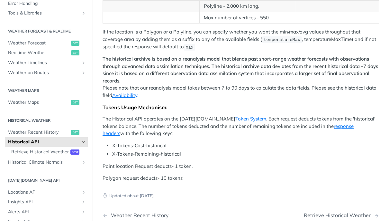
scroll to position [163, 0]
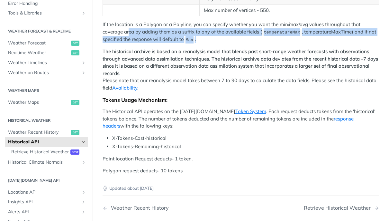
drag, startPoint x: 224, startPoint y: 149, endPoint x: 129, endPoint y: 138, distance: 96.2
click at [129, 43] on p "If the location is a Polygon or a Polyline, you can specify whether you want th…" at bounding box center [241, 32] width 277 height 22
click at [212, 43] on p "If the location is a Polygon or a Polyline, you can specify whether you want th…" at bounding box center [241, 32] width 277 height 22
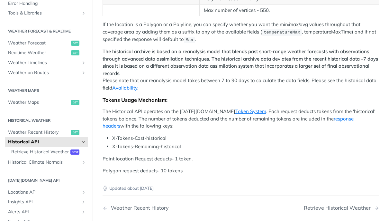
scroll to position [202, 0]
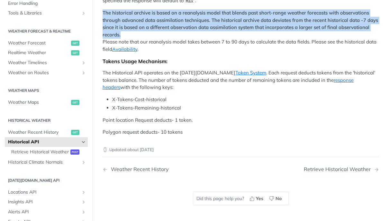
drag, startPoint x: 160, startPoint y: 144, endPoint x: 93, endPoint y: 122, distance: 70.3
click at [93, 122] on article "Historical API Tomorrow.io's Historical Weather API allows you to query weather…" at bounding box center [241, 30] width 297 height 395
copy strong "The historical archive is based on a reanalysis model that blends past short-ra…"
click at [177, 53] on p "The historical archive is based on a reanalysis model that blends past short-ra…" at bounding box center [241, 30] width 277 height 43
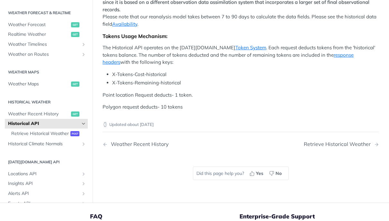
scroll to position [240, 0]
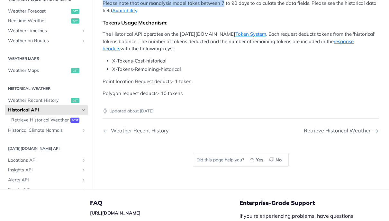
drag, startPoint x: 104, startPoint y: 112, endPoint x: 225, endPoint y: 111, distance: 121.3
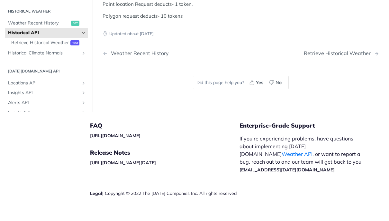
scroll to position [395, 0]
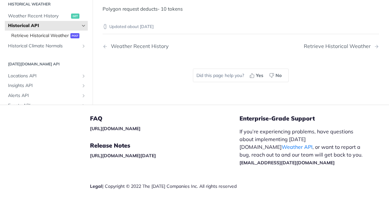
click at [57, 39] on span "Retrieve Historical Weather" at bounding box center [40, 35] width 58 height 6
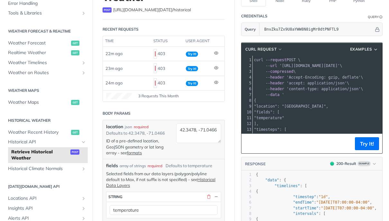
scroll to position [77, 0]
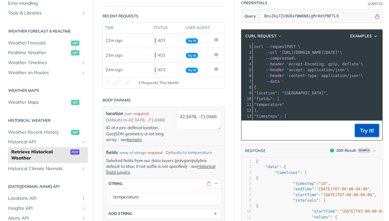
click at [364, 126] on button "Try It!" at bounding box center [367, 130] width 24 height 13
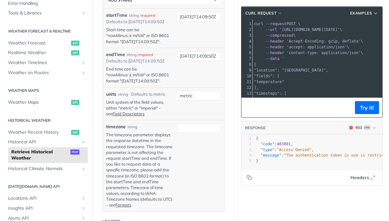
scroll to position [347, 0]
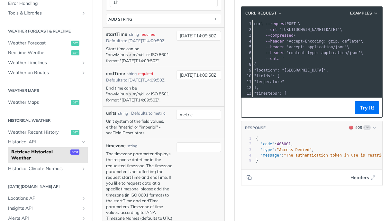
click at [279, 143] on span "403001" at bounding box center [284, 144] width 14 height 5
type textarea "403001"
click at [279, 143] on span "403001" at bounding box center [284, 144] width 14 height 5
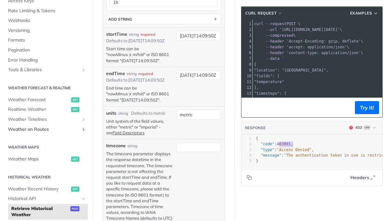
scroll to position [39, 0]
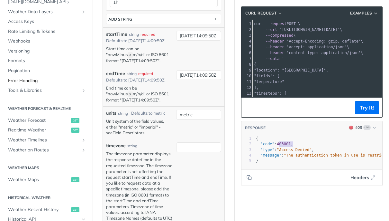
click at [39, 80] on span "Error Handling" at bounding box center [47, 81] width 78 height 6
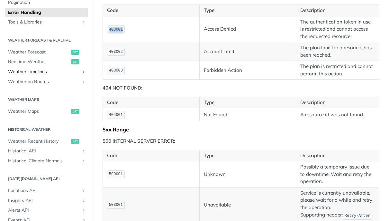
scroll to position [116, 0]
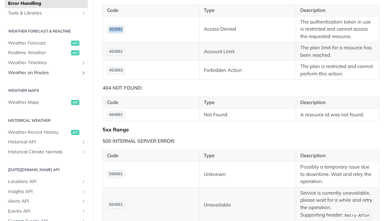
click at [82, 73] on link "Weather on Routes" at bounding box center [46, 73] width 83 height 10
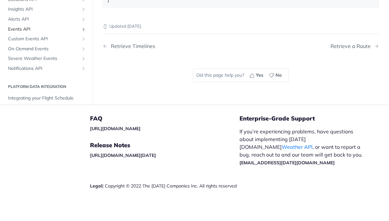
scroll to position [179, 0]
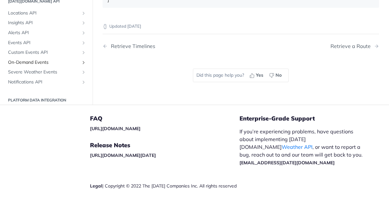
click at [43, 66] on link "On-Demand Events" at bounding box center [46, 63] width 83 height 10
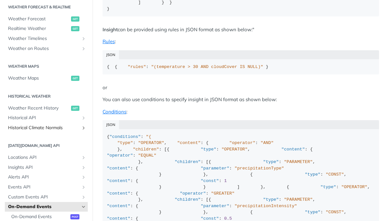
scroll to position [179, 0]
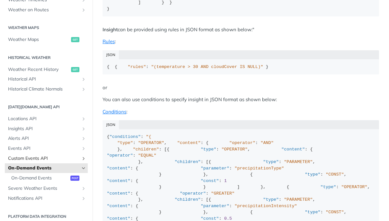
click at [43, 159] on span "Custom Events API" at bounding box center [43, 158] width 71 height 6
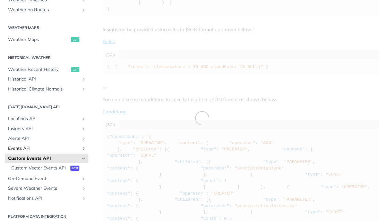
click at [39, 148] on span "Events API" at bounding box center [43, 148] width 71 height 6
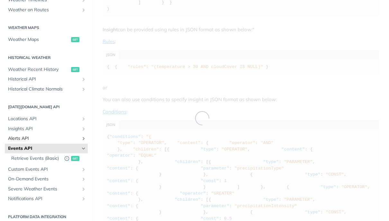
click at [39, 142] on link "Alerts API" at bounding box center [46, 139] width 83 height 10
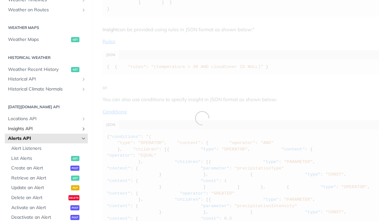
click at [39, 133] on link "Insights API" at bounding box center [46, 129] width 83 height 10
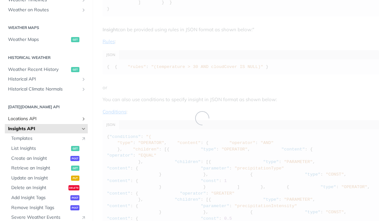
click at [40, 123] on link "Locations API" at bounding box center [46, 119] width 83 height 10
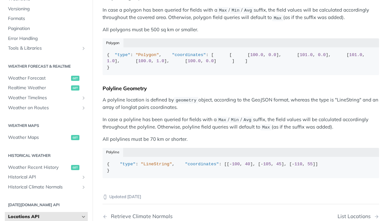
scroll to position [63, 0]
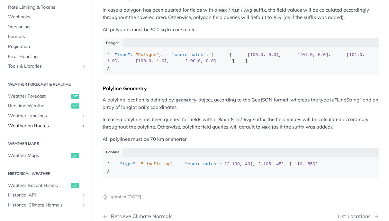
click at [41, 127] on span "Weather on Routes" at bounding box center [43, 126] width 71 height 6
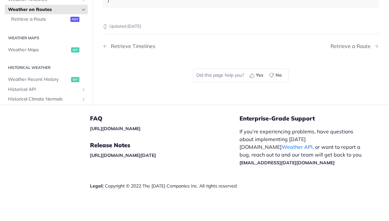
scroll to position [24, 0]
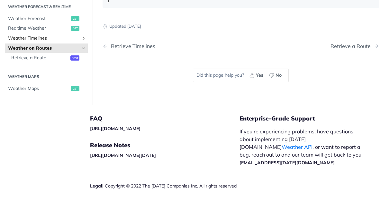
click at [42, 42] on span "Weather Timelines" at bounding box center [43, 38] width 71 height 6
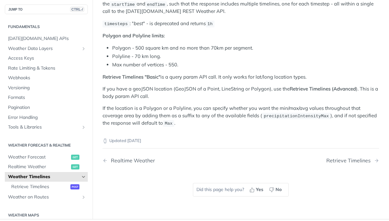
scroll to position [88, 0]
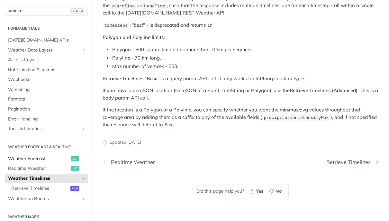
click at [39, 160] on span "Weather Forecast" at bounding box center [38, 158] width 61 height 6
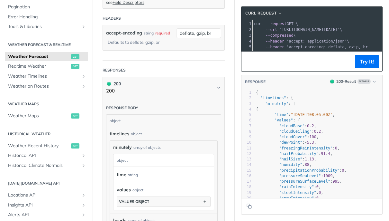
scroll to position [116, 0]
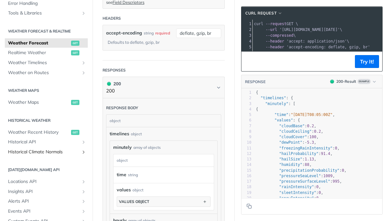
click at [32, 153] on span "Historical Climate Normals" at bounding box center [43, 152] width 71 height 6
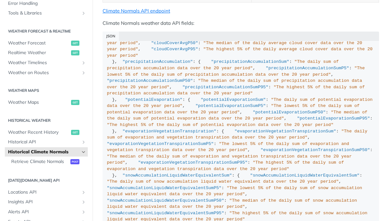
scroll to position [1100, 0]
click at [46, 159] on span "Retrieve Climate Normals" at bounding box center [40, 161] width 58 height 6
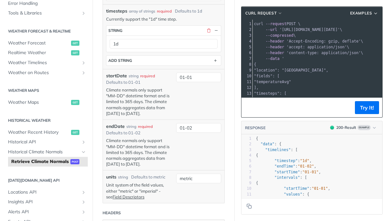
scroll to position [193, 0]
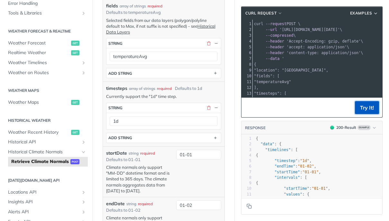
click at [362, 111] on button "Try It!" at bounding box center [367, 107] width 24 height 13
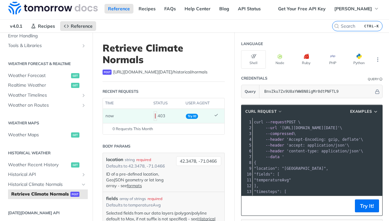
scroll to position [0, 0]
